Goal: Task Accomplishment & Management: Manage account settings

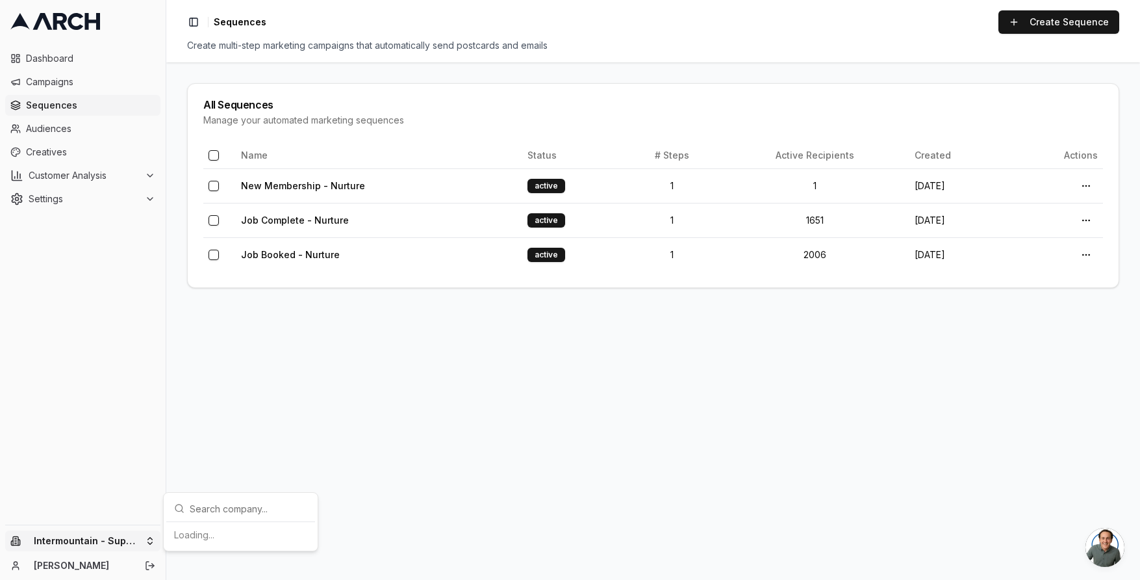
click at [140, 537] on html "Dashboard Campaigns Sequences Audiences Creatives Customer Analysis Settings In…" at bounding box center [570, 290] width 1140 height 580
click at [234, 478] on div "Intermountain - Comfort Solutions" at bounding box center [241, 474] width 144 height 34
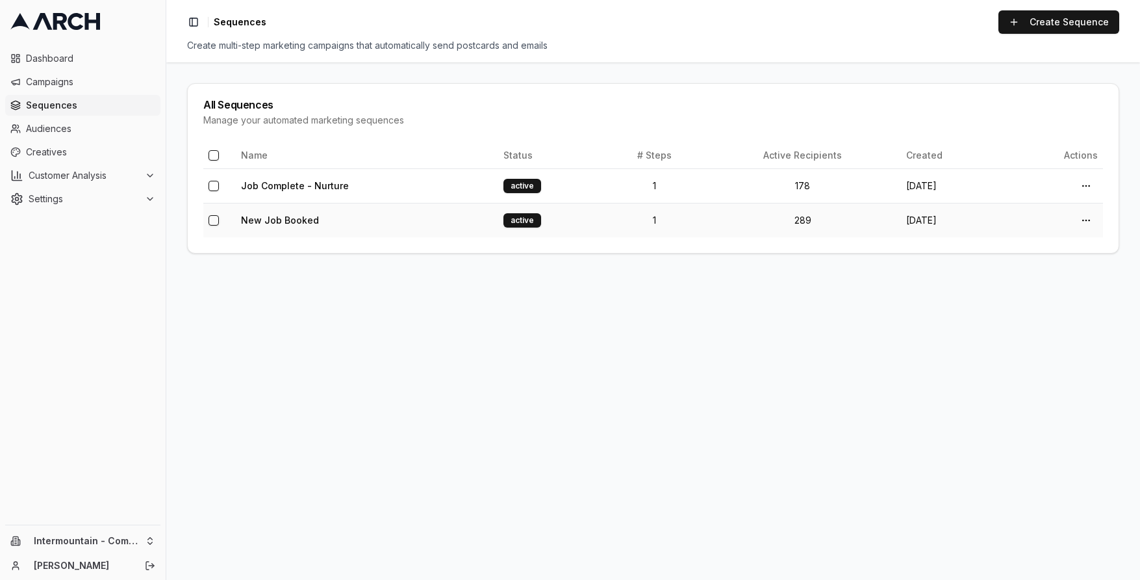
click at [364, 222] on td "New Job Booked" at bounding box center [367, 220] width 263 height 34
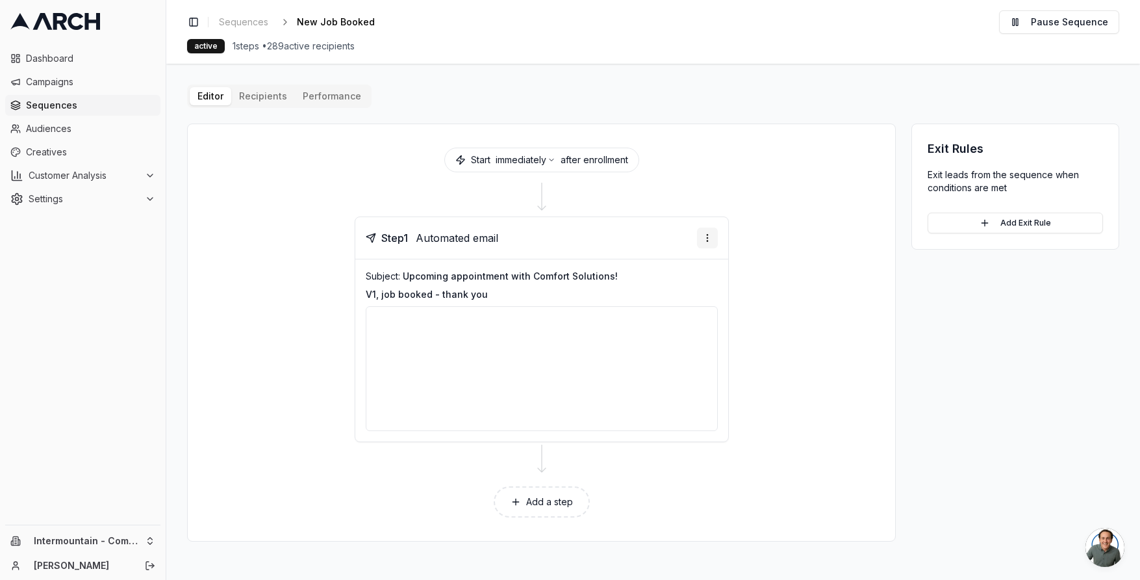
click at [701, 238] on html "Dashboard Campaigns Sequences Audiences Creatives Customer Analysis Settings In…" at bounding box center [570, 290] width 1140 height 580
click at [671, 268] on div "Edit step" at bounding box center [668, 264] width 96 height 21
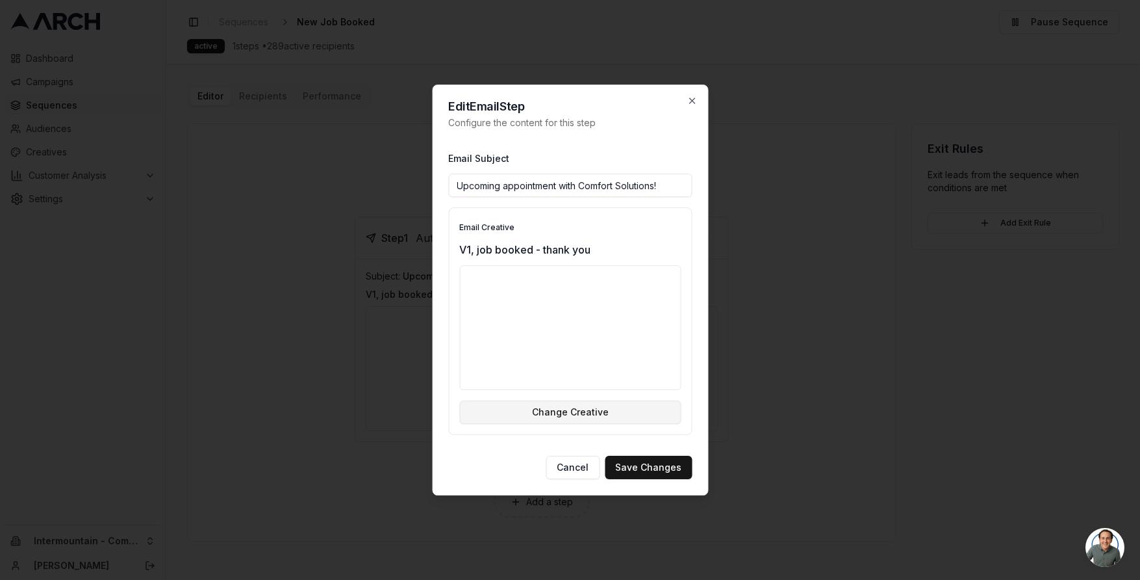
click at [601, 413] on button "Change Creative" at bounding box center [570, 411] width 222 height 23
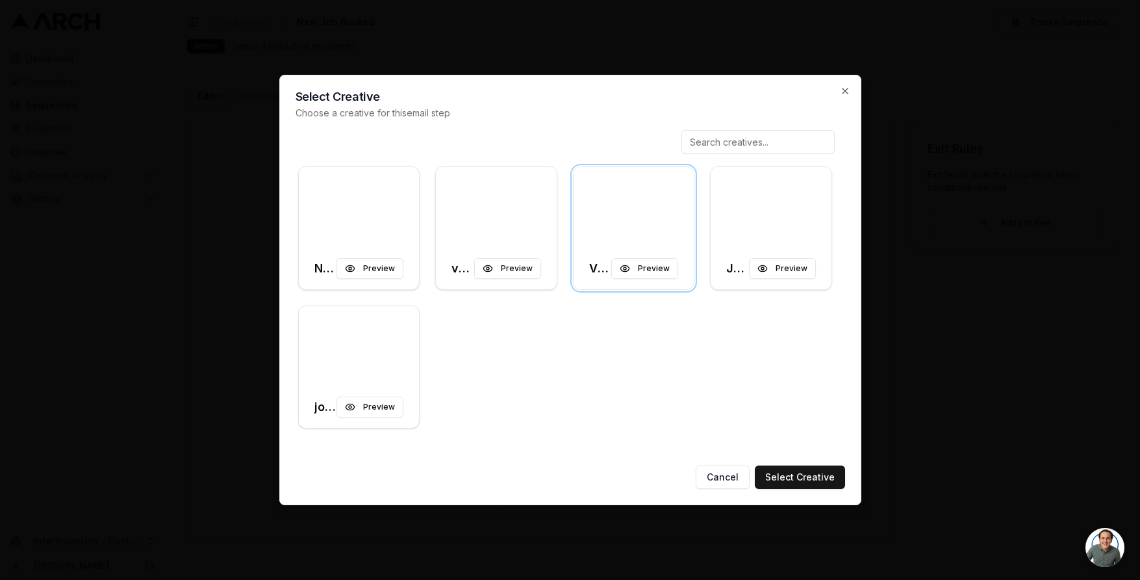
click at [757, 141] on input at bounding box center [758, 141] width 153 height 23
type input "n"
type input "job bo"
click at [480, 214] on div at bounding box center [496, 207] width 121 height 81
click at [524, 268] on button "Preview" at bounding box center [507, 268] width 67 height 21
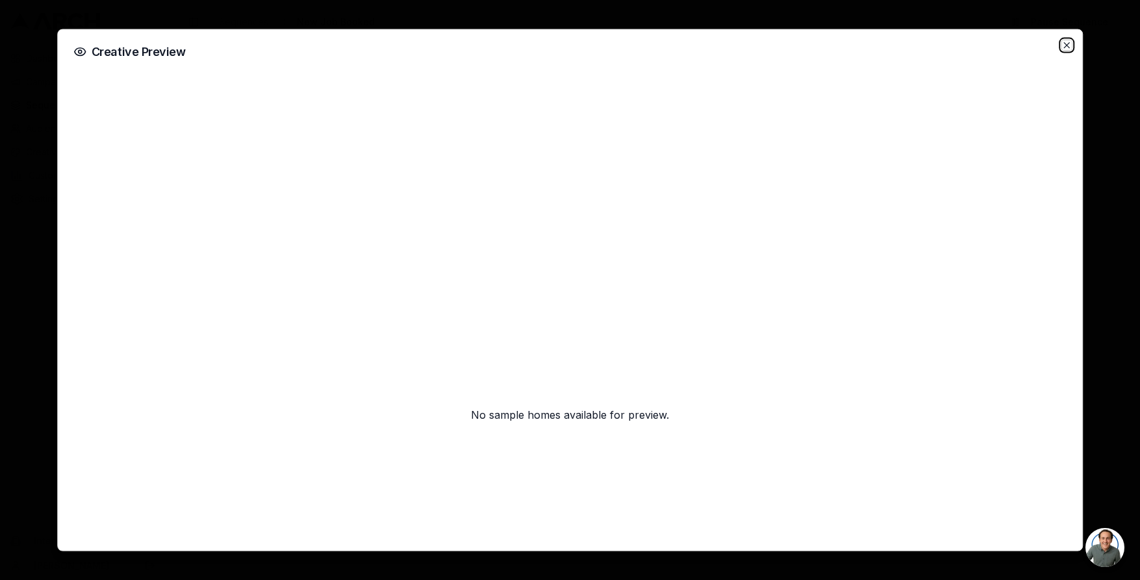
click at [1066, 45] on icon "button" at bounding box center [1067, 45] width 10 height 10
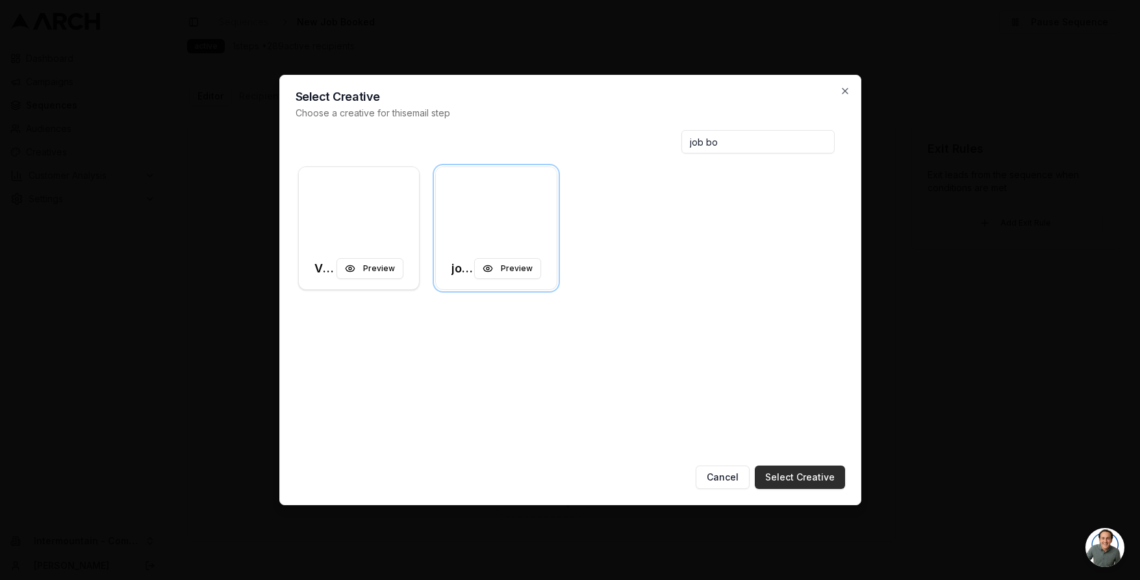
click at [805, 476] on button "Select Creative" at bounding box center [800, 476] width 90 height 23
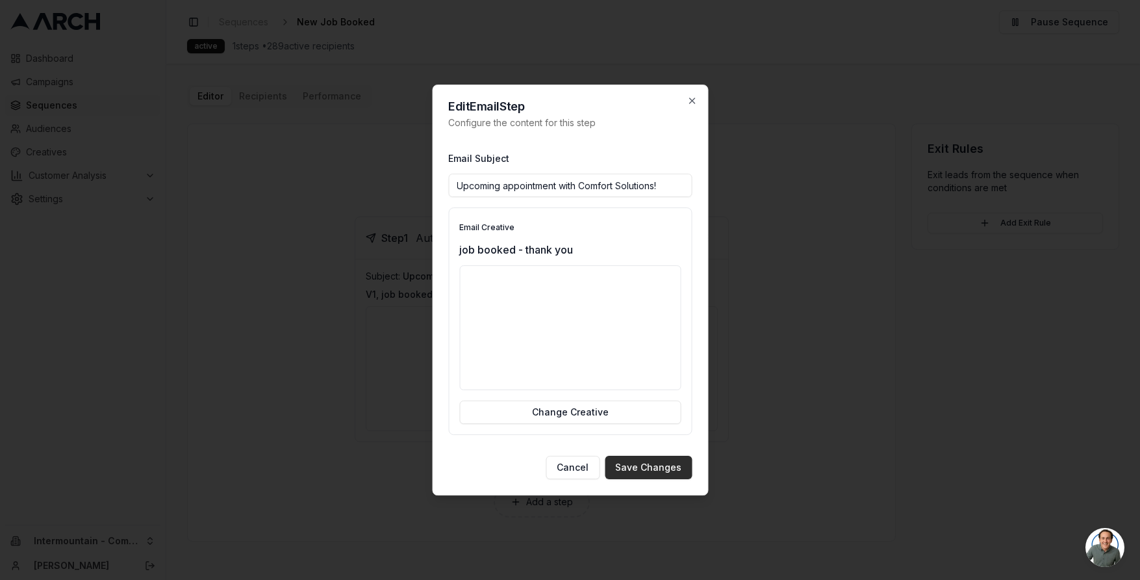
click at [641, 470] on button "Save Changes" at bounding box center [648, 467] width 87 height 23
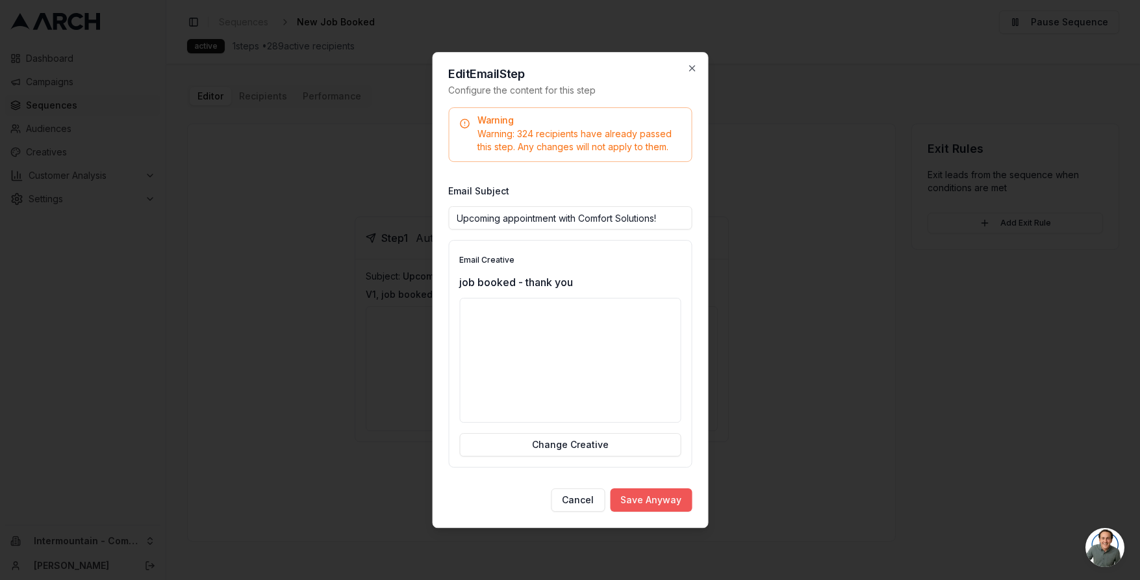
click at [641, 500] on button "Save Anyway" at bounding box center [651, 499] width 82 height 23
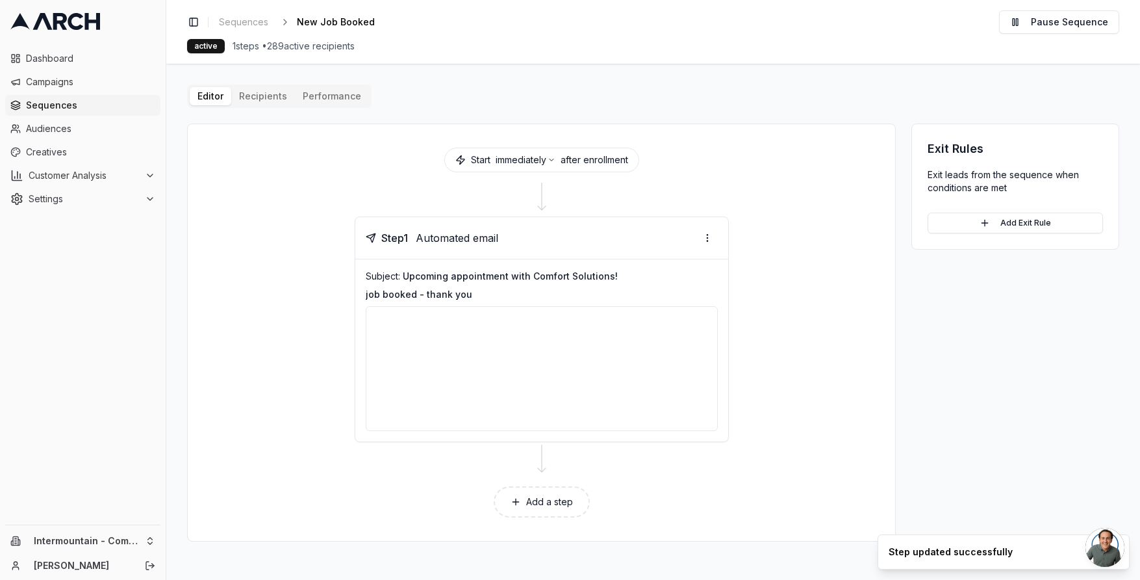
click at [611, 406] on div at bounding box center [542, 368] width 352 height 125
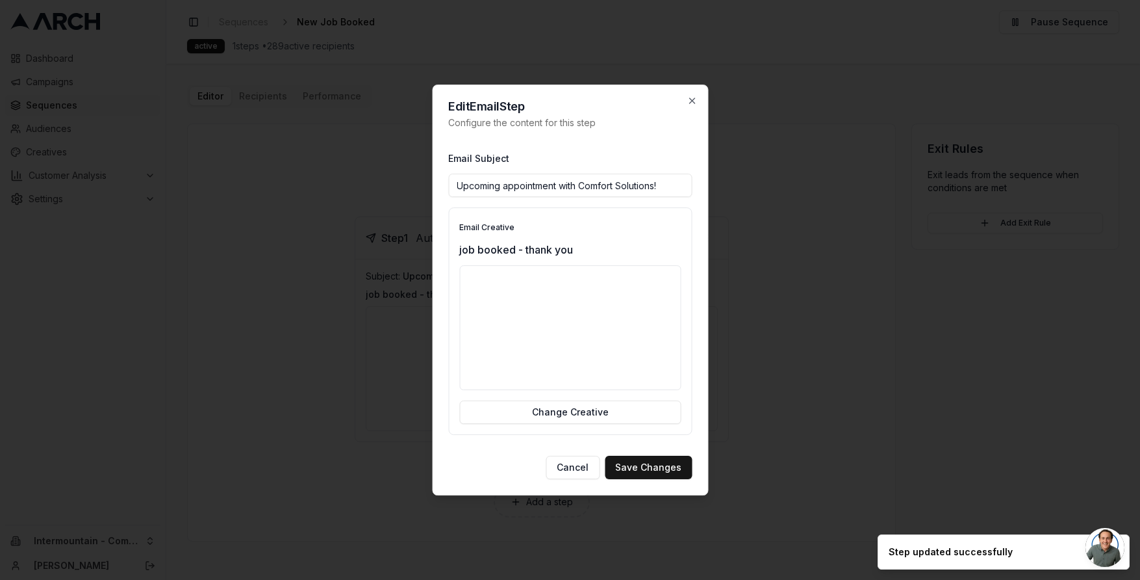
click at [610, 336] on div at bounding box center [570, 327] width 222 height 125
click at [590, 348] on div at bounding box center [570, 327] width 222 height 125
click at [693, 101] on icon "button" at bounding box center [691, 100] width 5 height 5
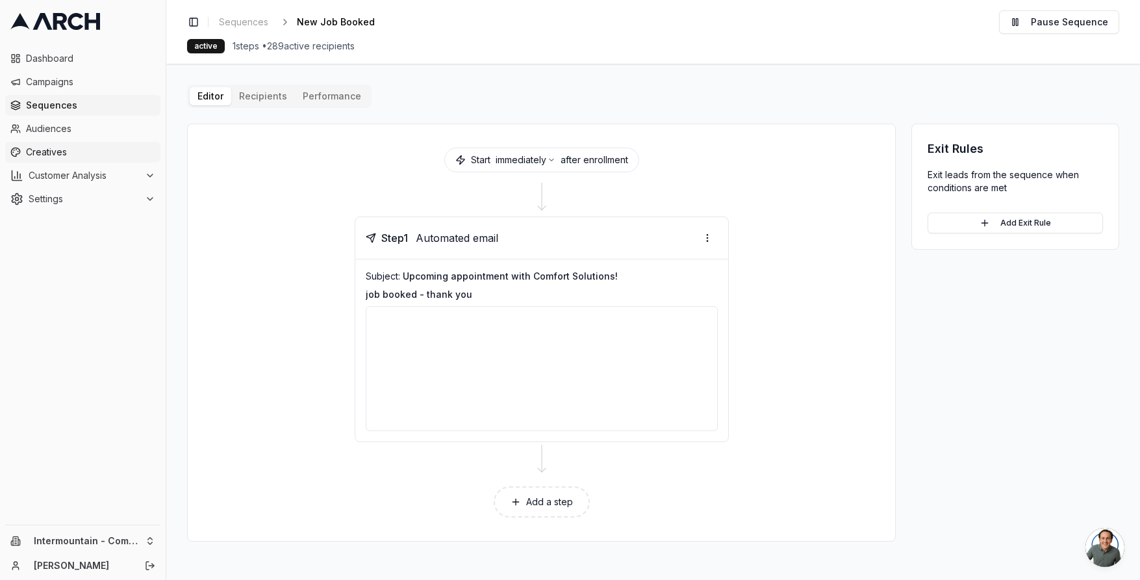
click at [44, 149] on span "Creatives" at bounding box center [90, 152] width 129 height 13
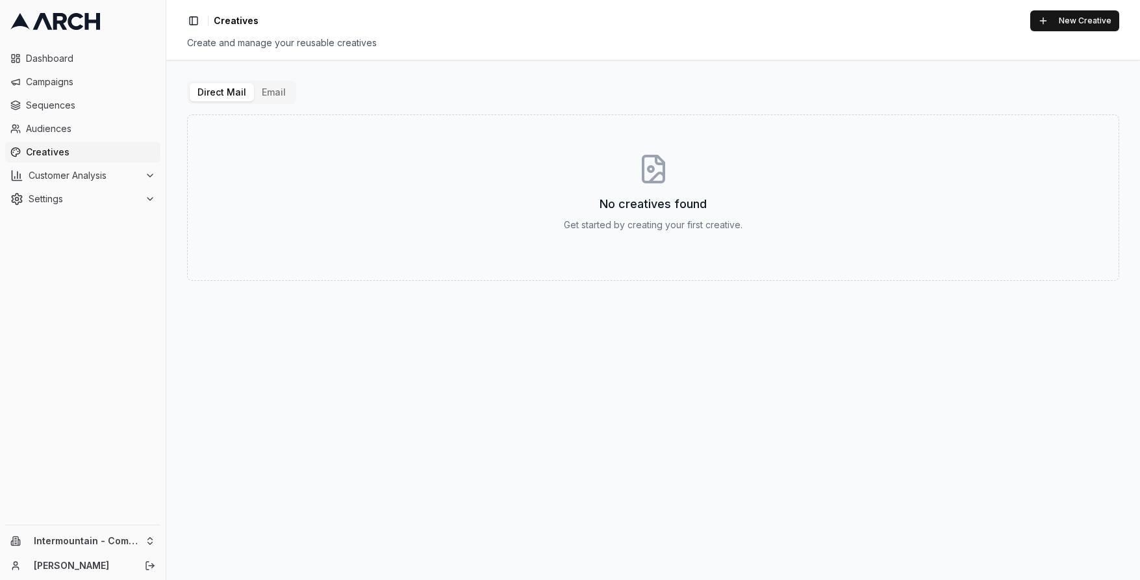
click at [292, 101] on div "Direct Mail Email" at bounding box center [241, 92] width 109 height 23
click at [275, 95] on button "Email" at bounding box center [274, 92] width 40 height 18
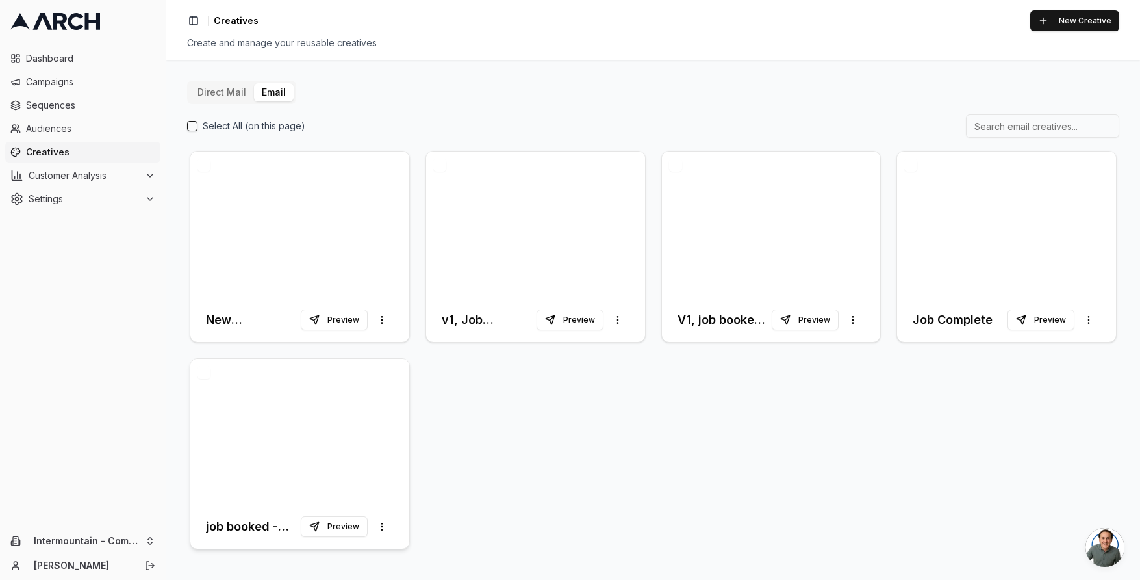
click at [302, 454] on div at bounding box center [299, 432] width 219 height 146
click at [327, 407] on div at bounding box center [299, 432] width 219 height 146
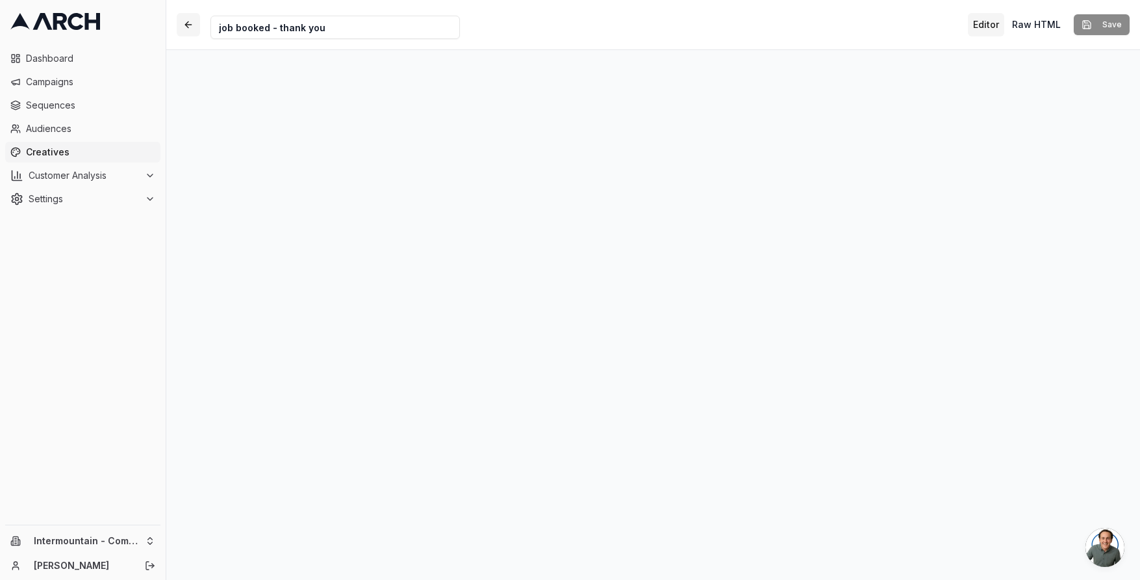
click at [191, 27] on button "button" at bounding box center [188, 24] width 23 height 23
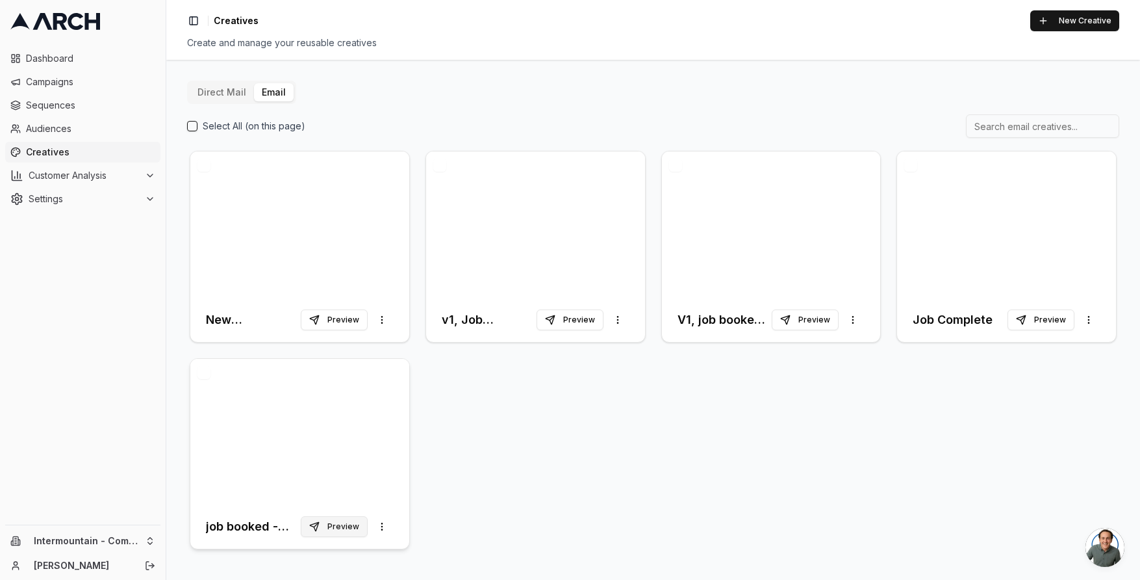
click at [338, 527] on button "Preview" at bounding box center [334, 526] width 67 height 21
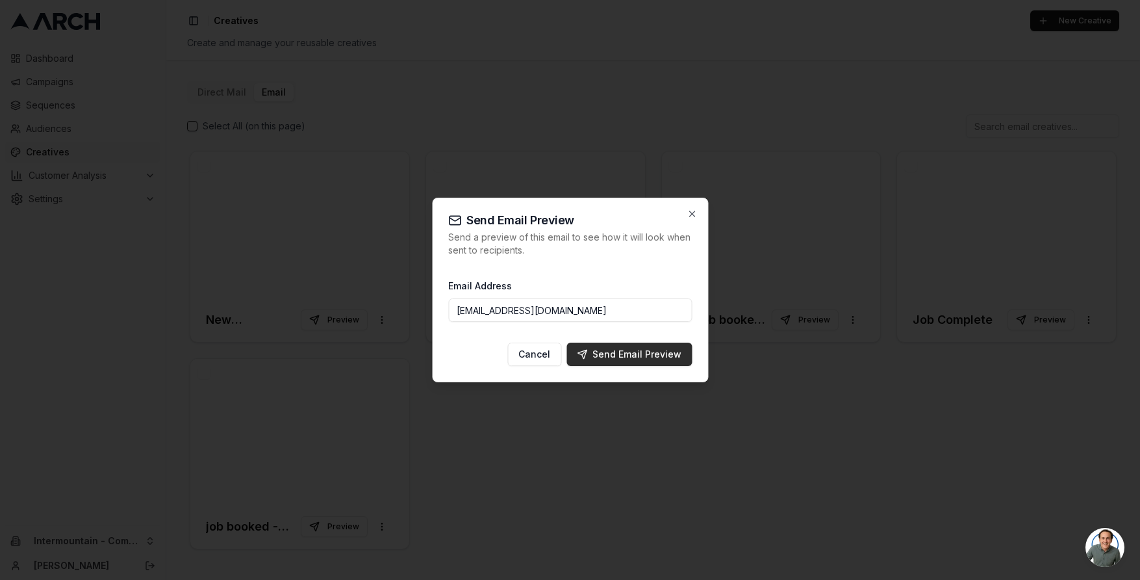
click at [662, 354] on div "Send Email Preview" at bounding box center [629, 354] width 105 height 13
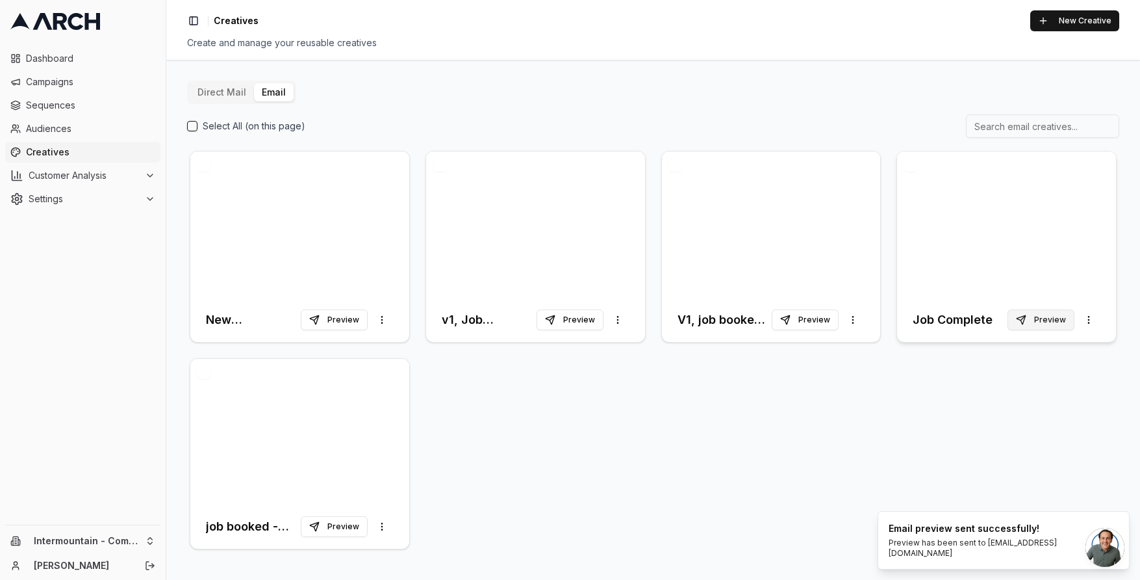
click at [1046, 321] on button "Preview" at bounding box center [1041, 319] width 67 height 21
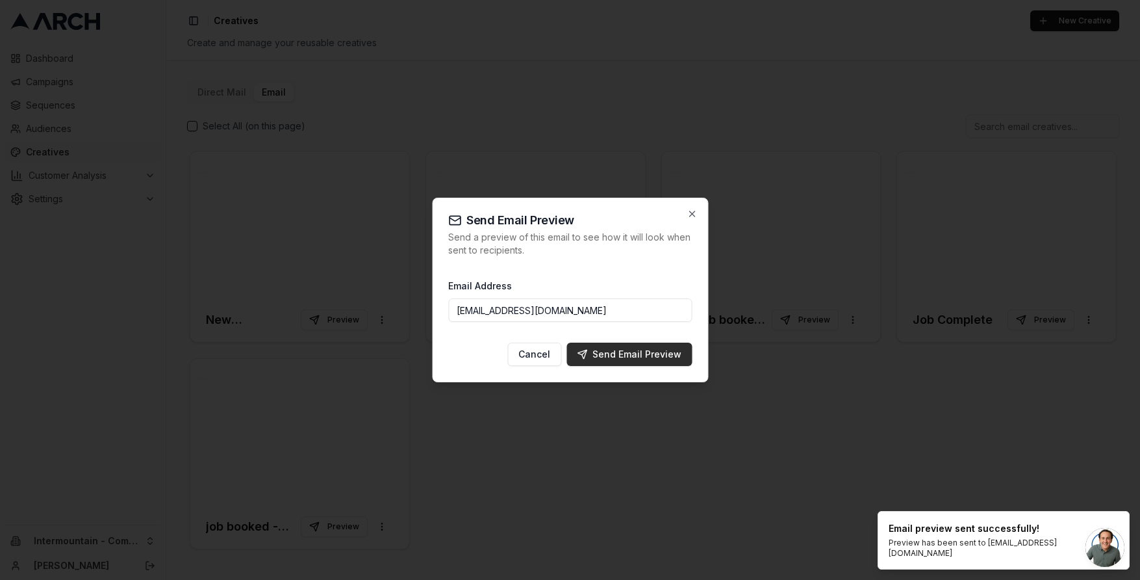
click at [635, 357] on div "Send Email Preview" at bounding box center [629, 354] width 105 height 13
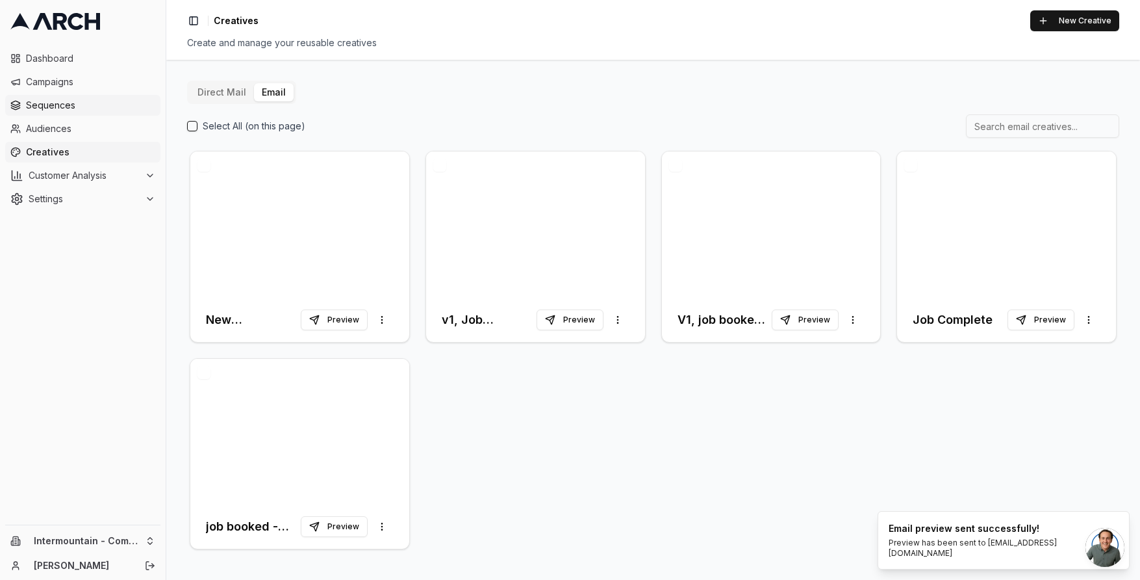
click at [82, 111] on span "Sequences" at bounding box center [90, 105] width 129 height 13
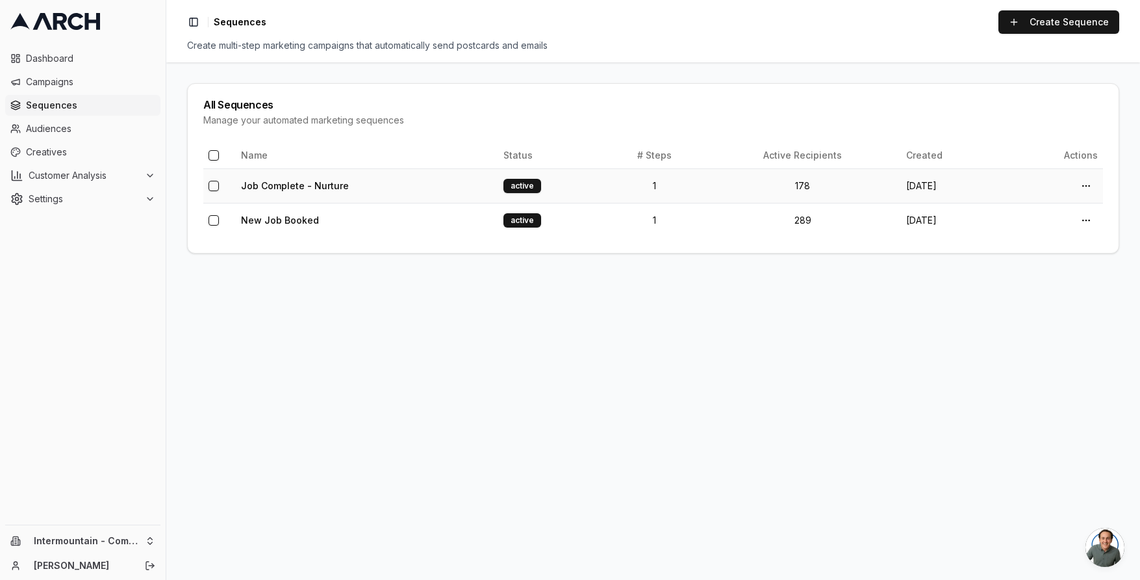
click at [416, 189] on td "Job Complete - Nurture" at bounding box center [367, 185] width 263 height 34
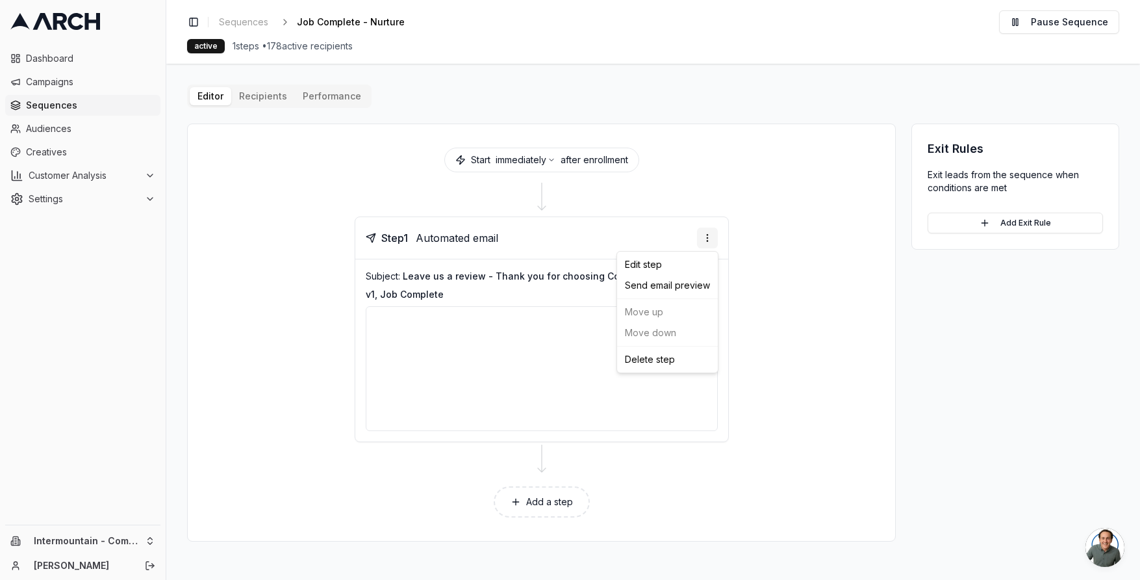
click at [702, 240] on html "Dashboard Campaigns Sequences Audiences Creatives Customer Analysis Settings In…" at bounding box center [570, 290] width 1140 height 580
click at [680, 265] on div "Edit step" at bounding box center [668, 264] width 96 height 21
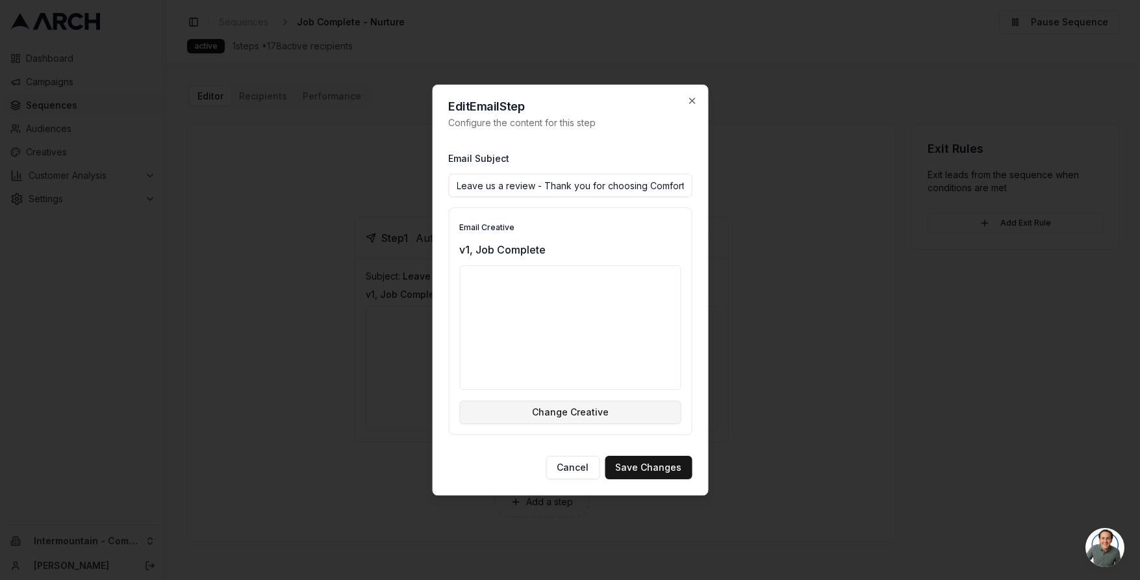
click at [597, 413] on button "Change Creative" at bounding box center [570, 411] width 222 height 23
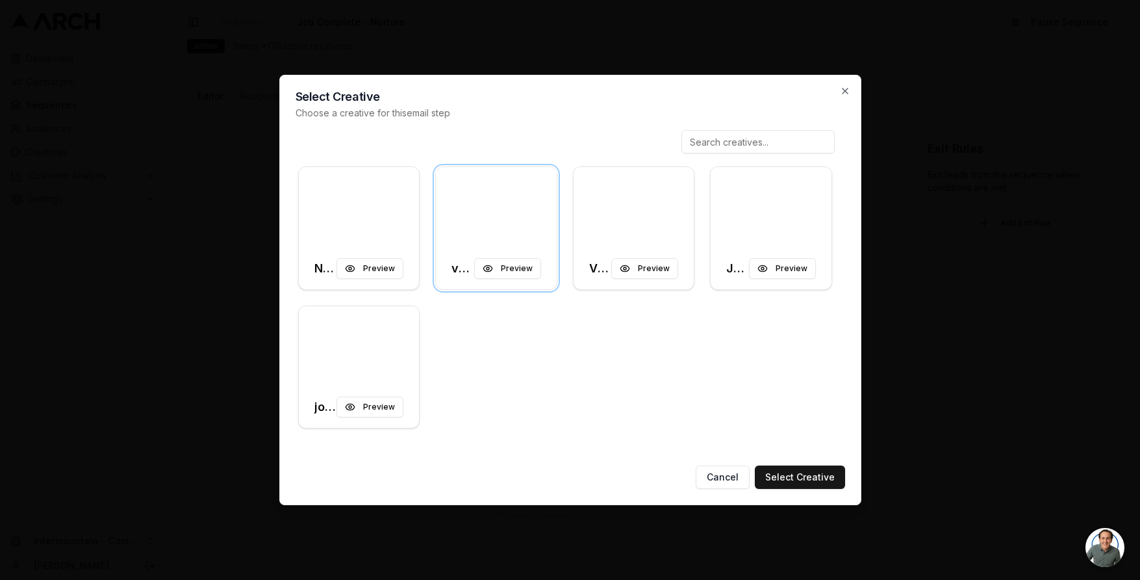
click at [753, 137] on input at bounding box center [758, 141] width 153 height 23
type input "job c"
click at [483, 200] on div at bounding box center [496, 207] width 121 height 81
click at [799, 476] on button "Select Creative" at bounding box center [800, 476] width 90 height 23
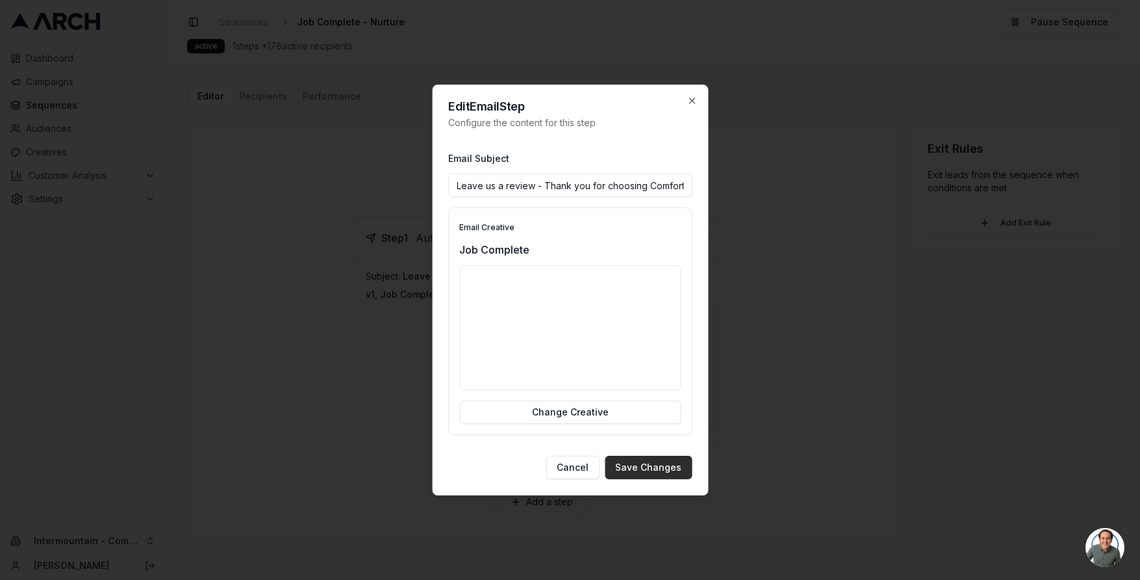
click at [669, 469] on button "Save Changes" at bounding box center [648, 467] width 87 height 23
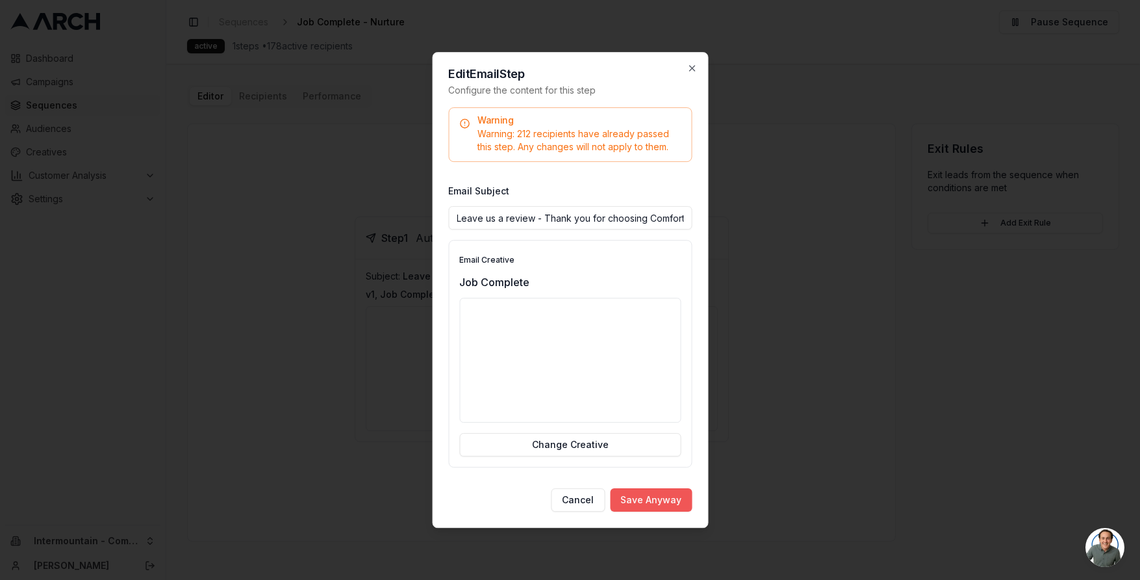
click at [651, 502] on button "Save Anyway" at bounding box center [651, 499] width 82 height 23
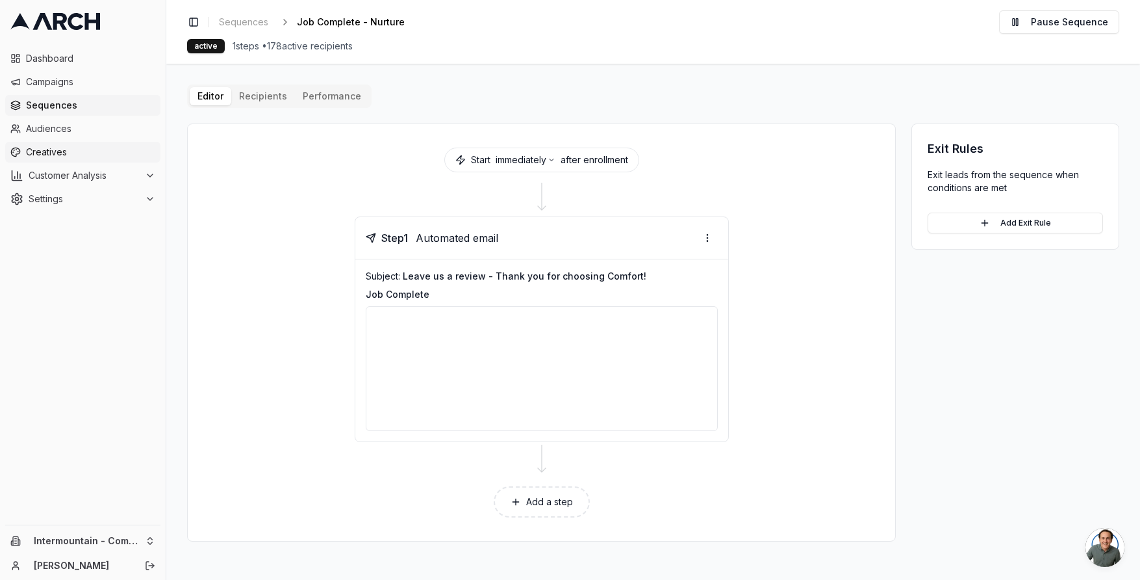
click at [49, 149] on span "Creatives" at bounding box center [90, 152] width 129 height 13
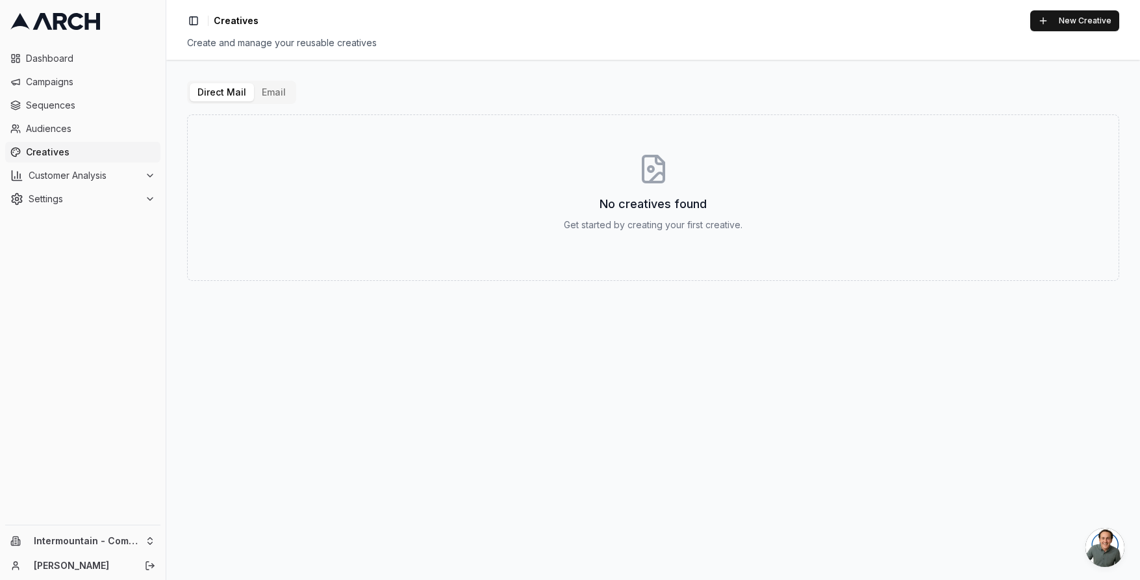
click at [275, 93] on button "Email" at bounding box center [274, 92] width 40 height 18
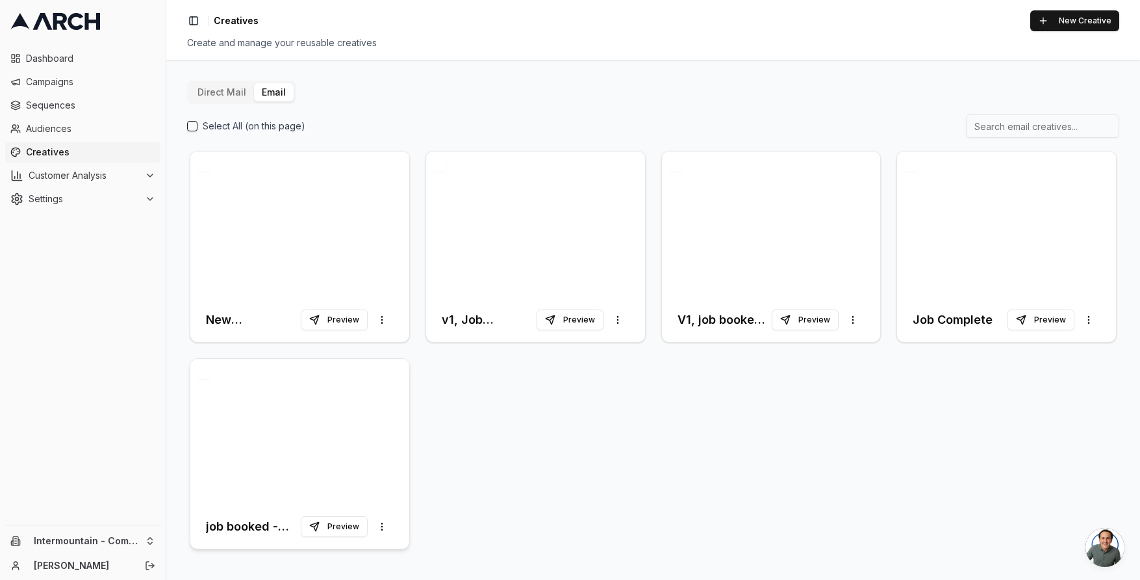
click at [360, 457] on div at bounding box center [299, 432] width 219 height 146
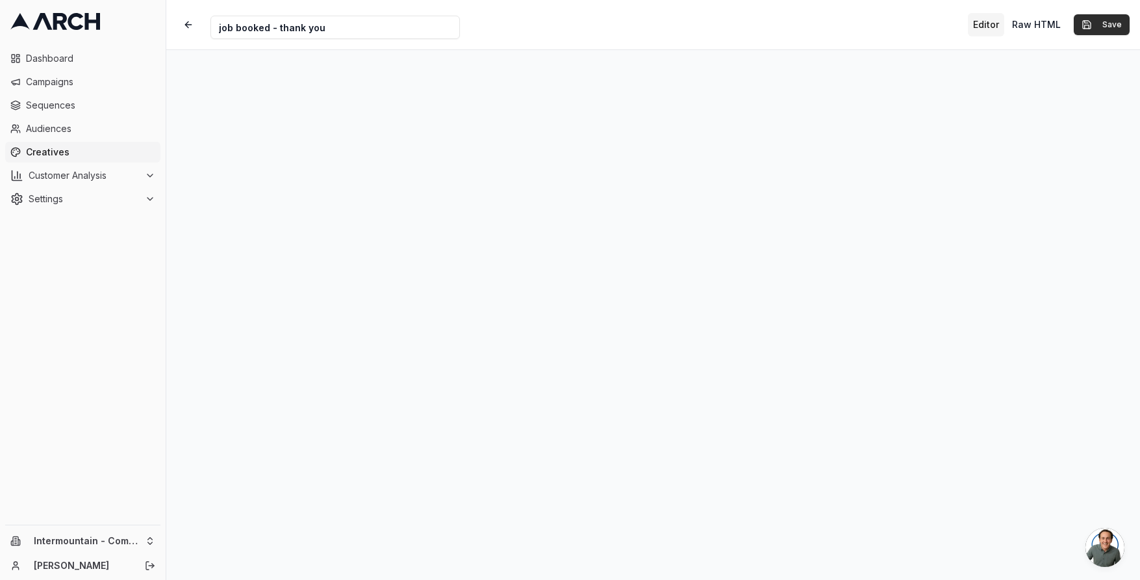
click at [1106, 27] on button "Save" at bounding box center [1102, 24] width 56 height 21
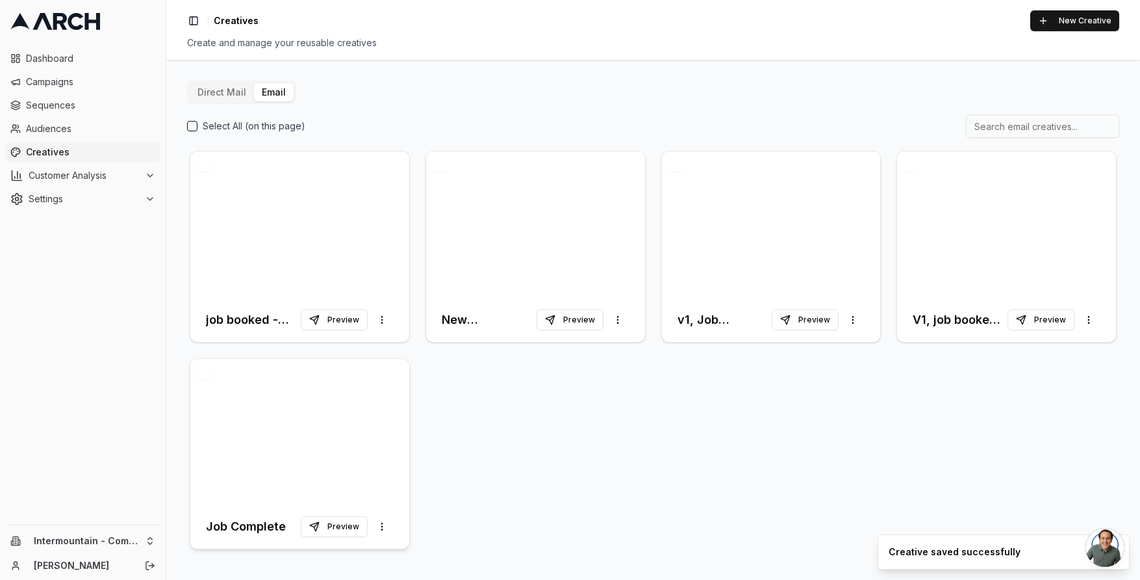
click at [341, 415] on div at bounding box center [299, 432] width 219 height 146
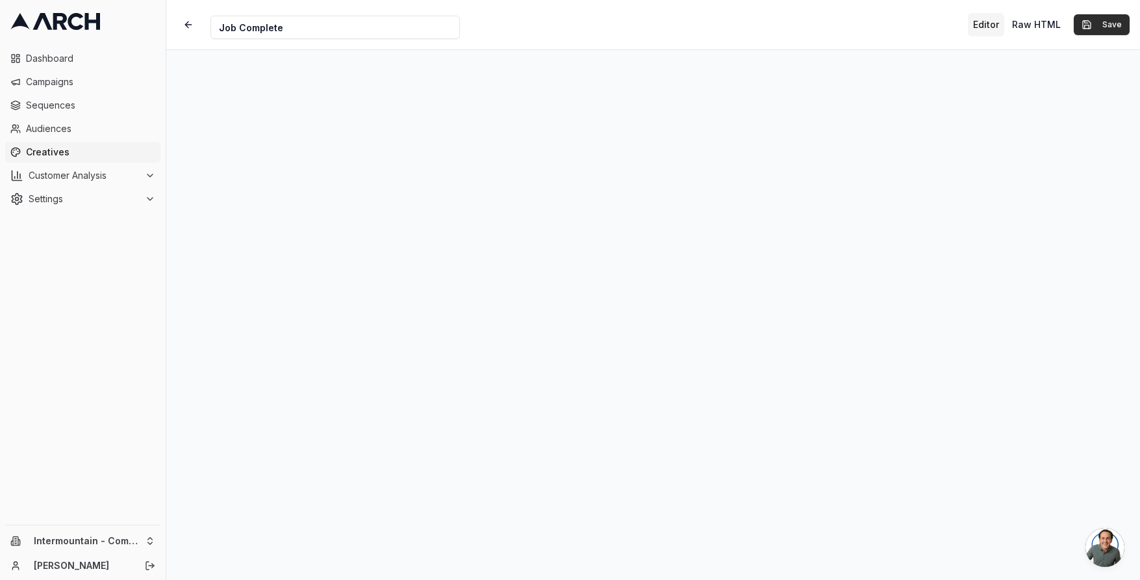
click at [1114, 23] on button "Save" at bounding box center [1102, 24] width 56 height 21
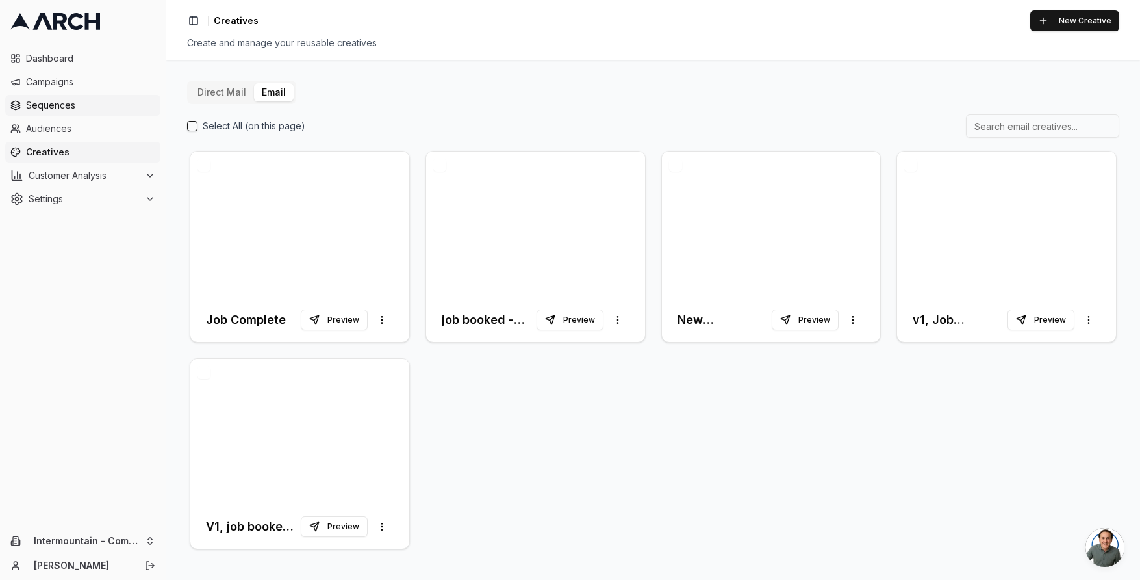
click at [62, 108] on span "Sequences" at bounding box center [90, 105] width 129 height 13
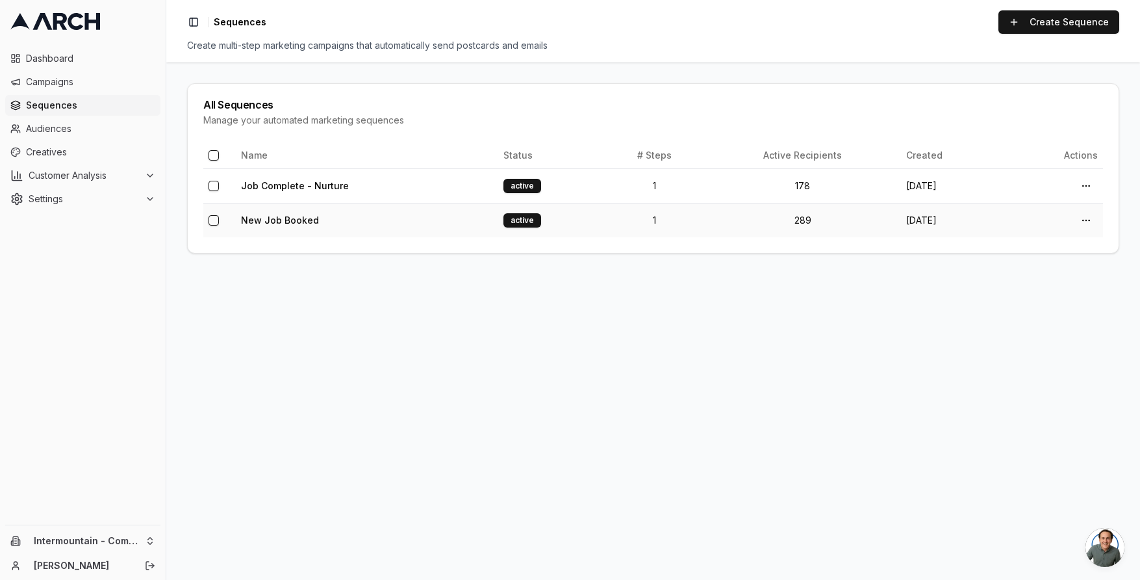
click at [380, 227] on td "New Job Booked" at bounding box center [367, 220] width 263 height 34
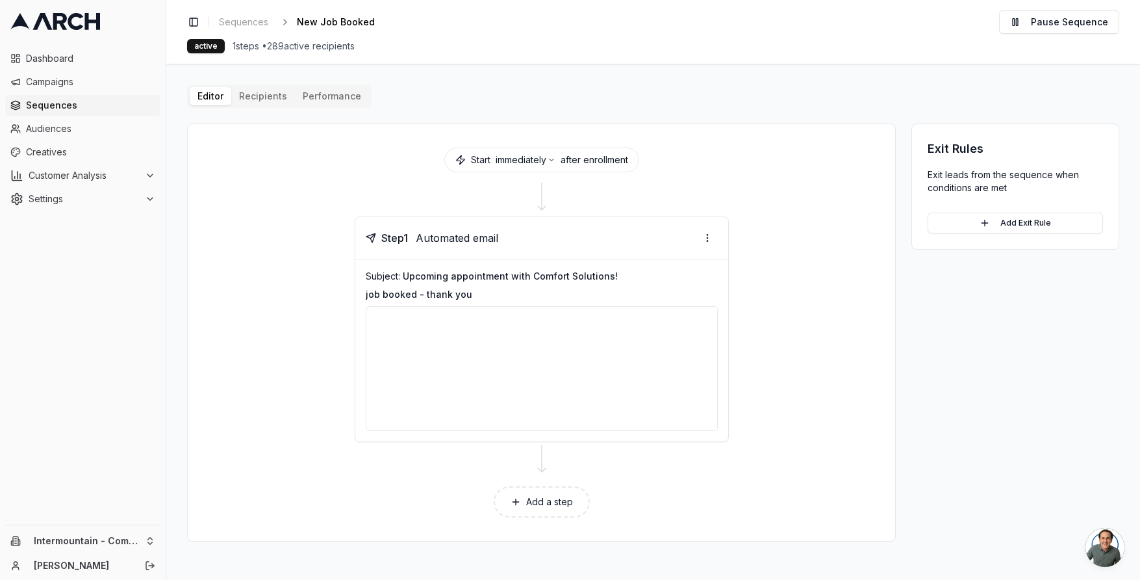
click at [717, 232] on div "Step 1 Automated email" at bounding box center [541, 238] width 373 height 42
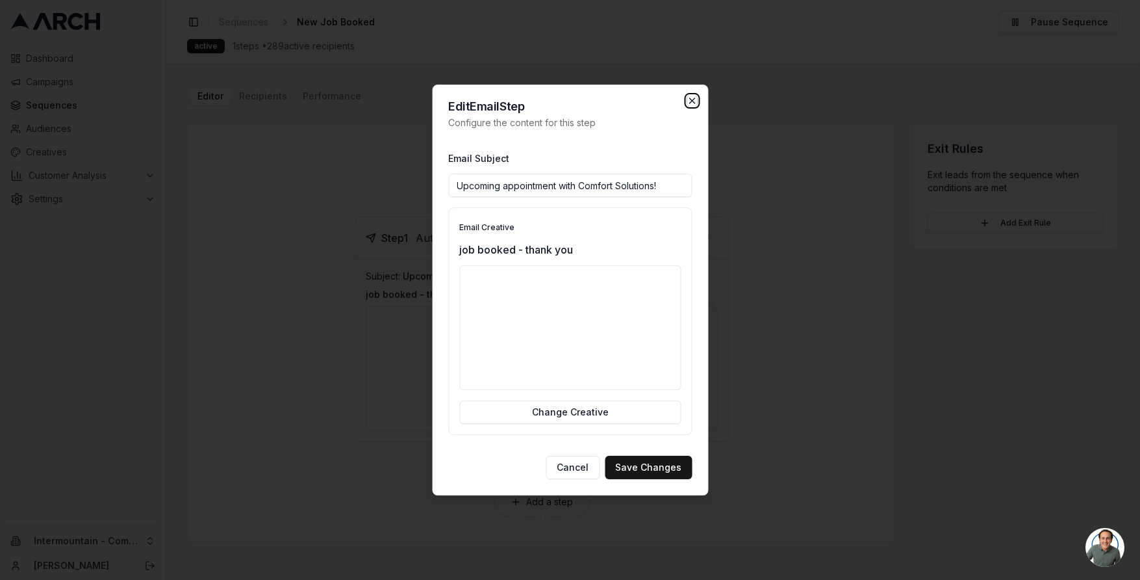
click at [689, 97] on icon "button" at bounding box center [692, 101] width 10 height 10
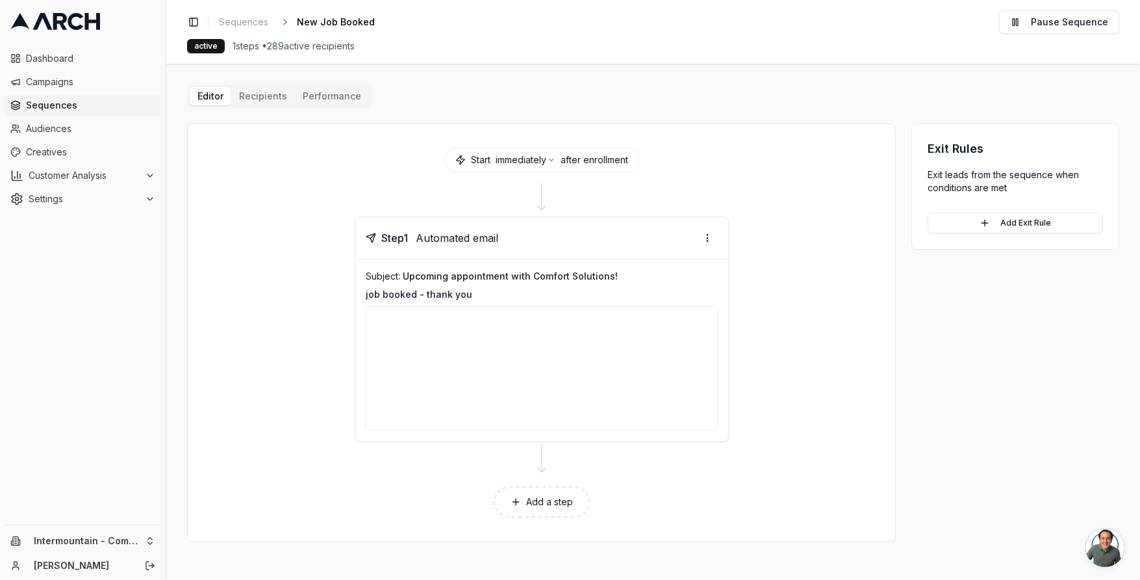
click at [477, 339] on div at bounding box center [542, 368] width 352 height 125
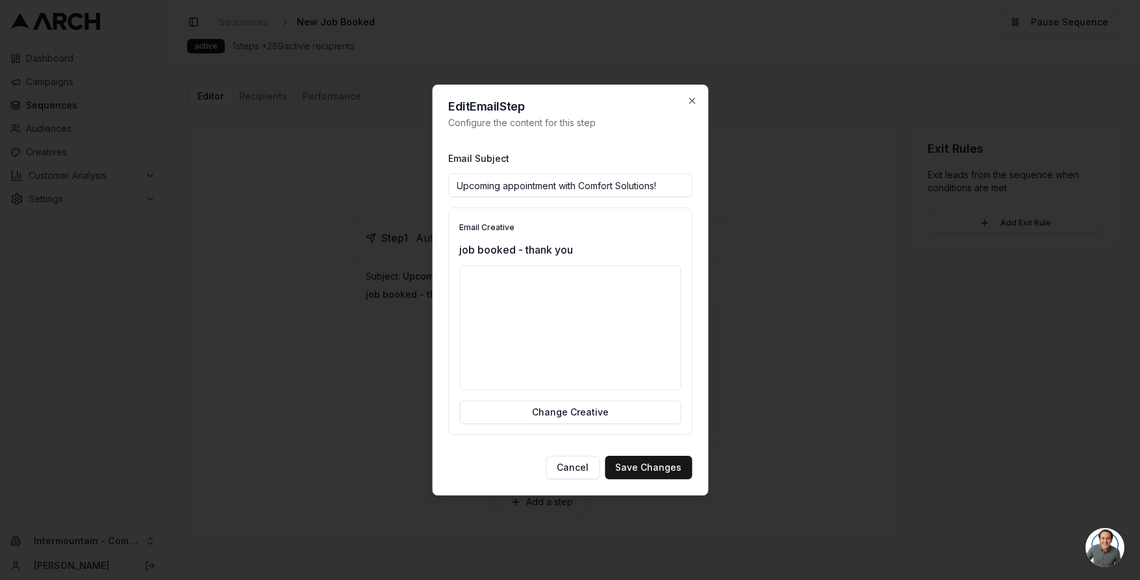
click at [541, 343] on div at bounding box center [570, 327] width 222 height 125
click at [609, 368] on div at bounding box center [570, 327] width 222 height 125
click at [694, 103] on icon "button" at bounding box center [692, 101] width 10 height 10
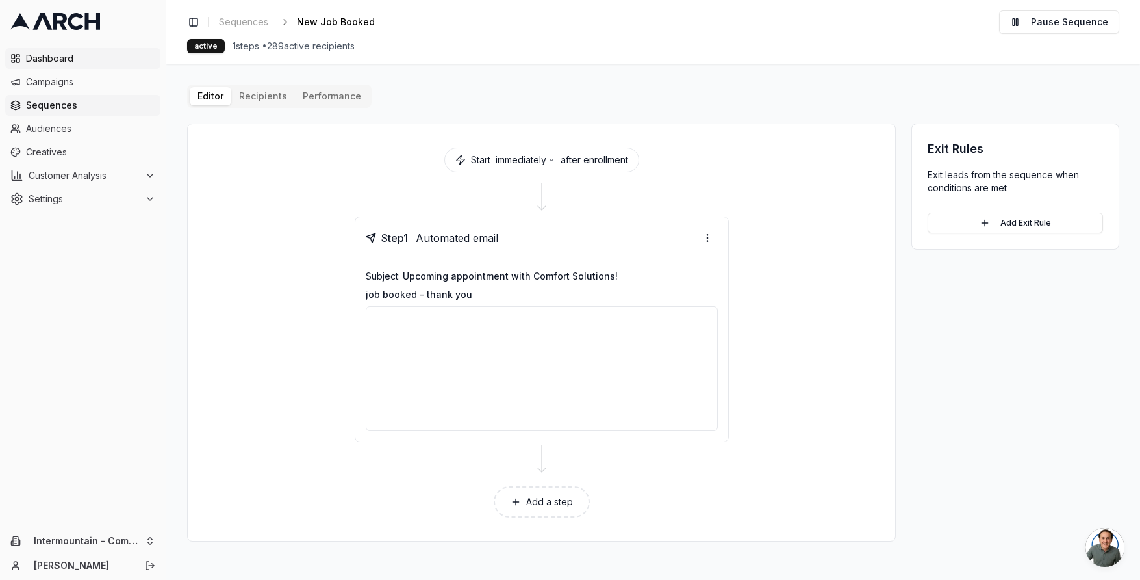
click at [63, 57] on span "Dashboard" at bounding box center [90, 58] width 129 height 13
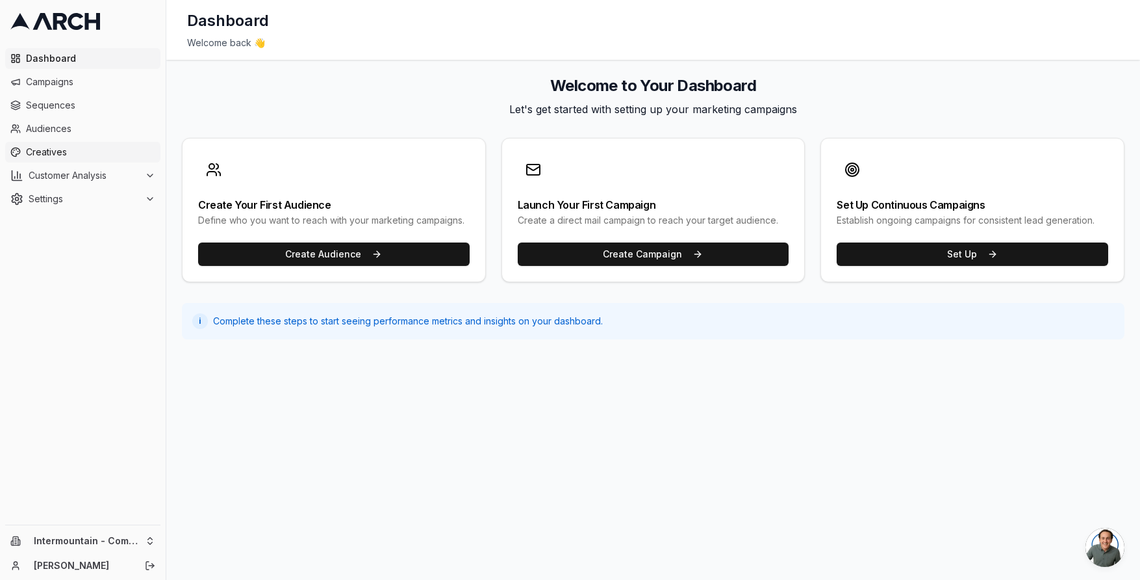
click at [51, 152] on span "Creatives" at bounding box center [90, 152] width 129 height 13
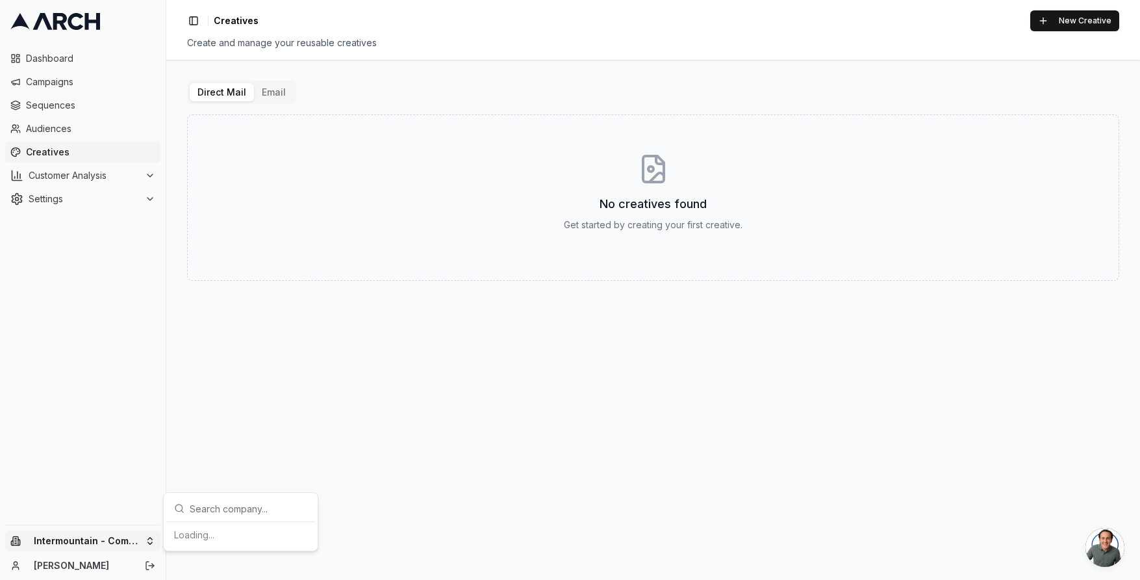
click at [130, 537] on html "Dashboard Campaigns Sequences Audiences Creatives Customer Analysis Settings In…" at bounding box center [570, 290] width 1140 height 580
click at [234, 524] on div "Intermountain - Superior Water & Air" at bounding box center [241, 528] width 144 height 34
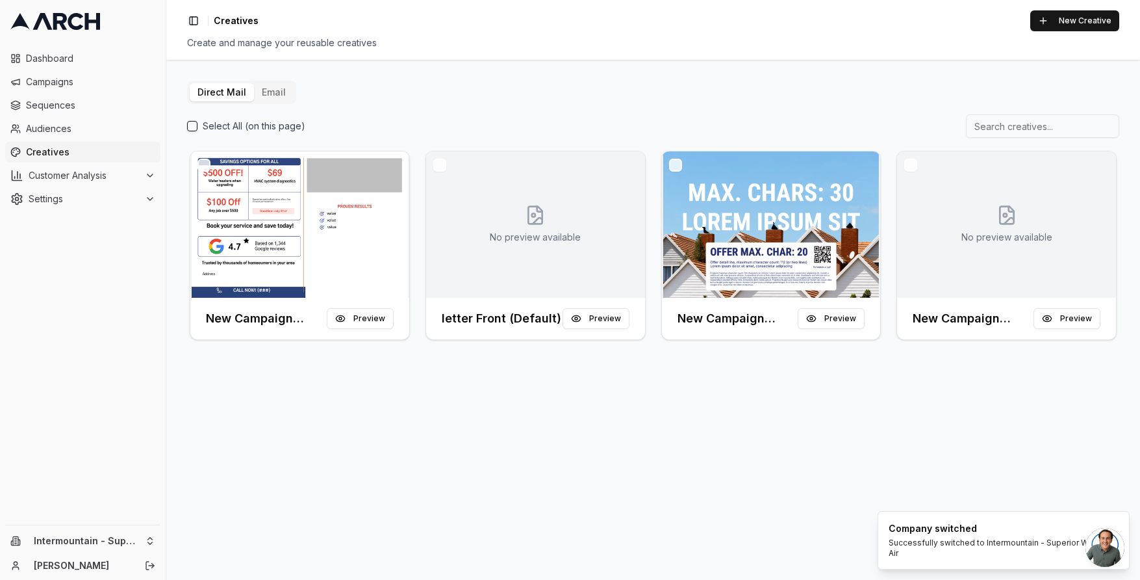
click at [272, 92] on button "Email" at bounding box center [274, 92] width 40 height 18
